Goal: Find specific page/section: Find specific page/section

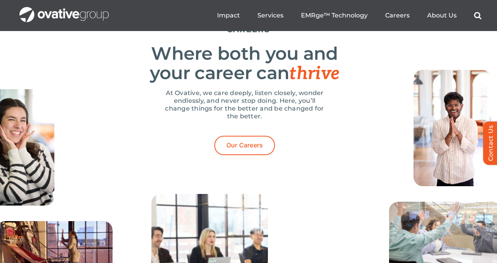
scroll to position [2431, 0]
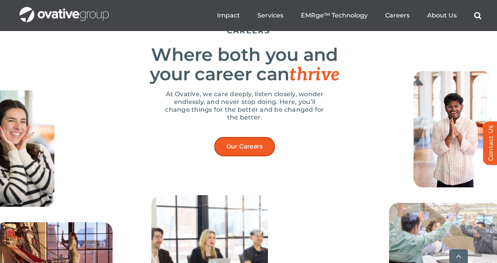
click at [248, 150] on span "Our Careers" at bounding box center [244, 146] width 37 height 7
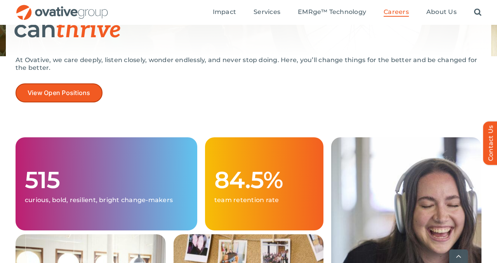
click at [76, 93] on span "View Open Positions" at bounding box center [59, 92] width 63 height 7
